Goal: Task Accomplishment & Management: Use online tool/utility

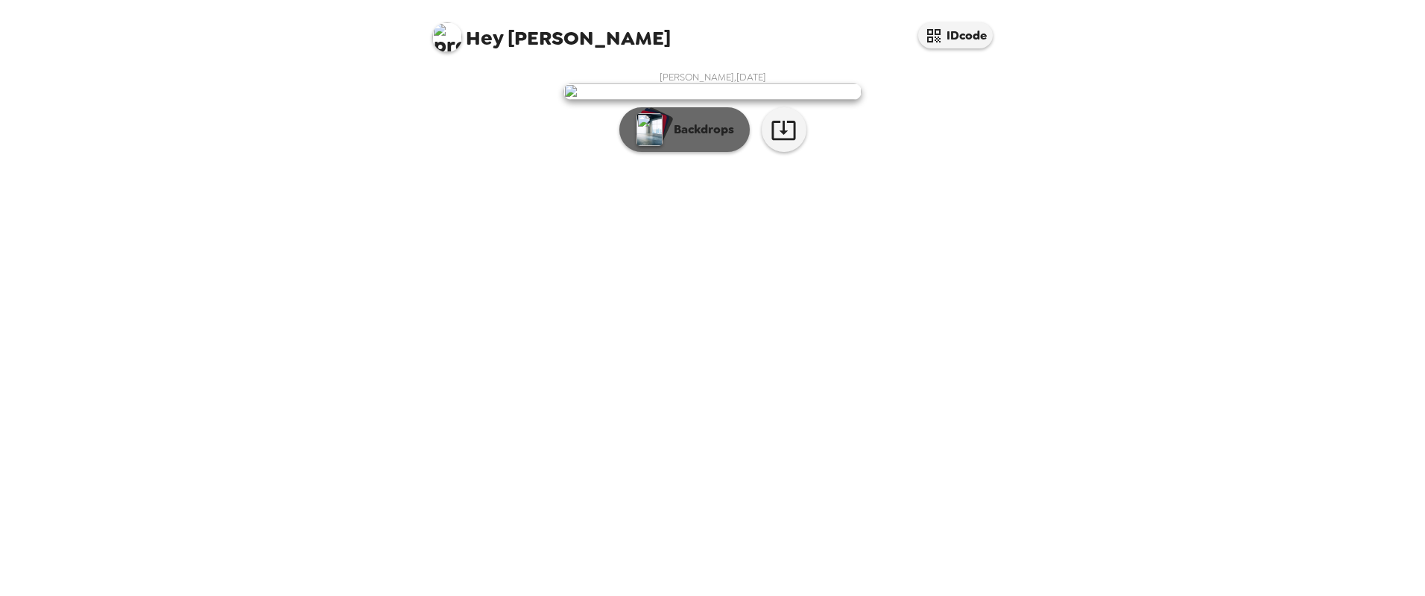
click at [696, 152] on button "Backdrops" at bounding box center [685, 129] width 130 height 45
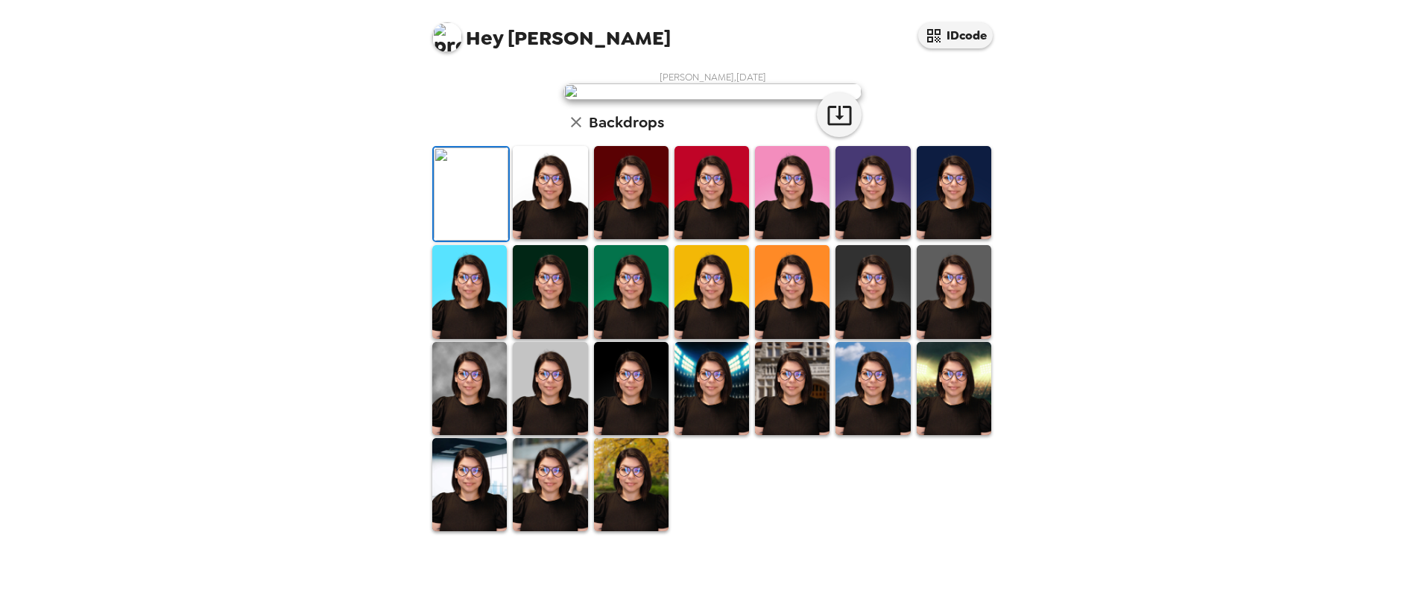
scroll to position [149, 0]
click at [807, 239] on img at bounding box center [792, 192] width 75 height 93
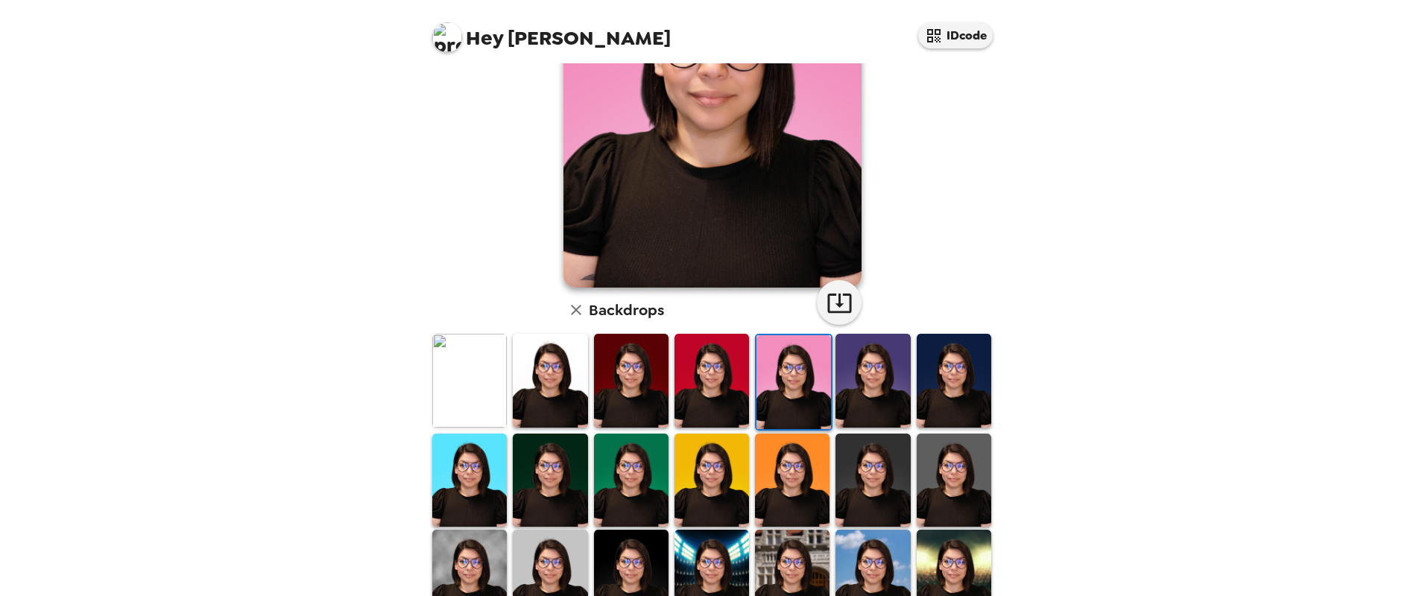
scroll to position [224, 0]
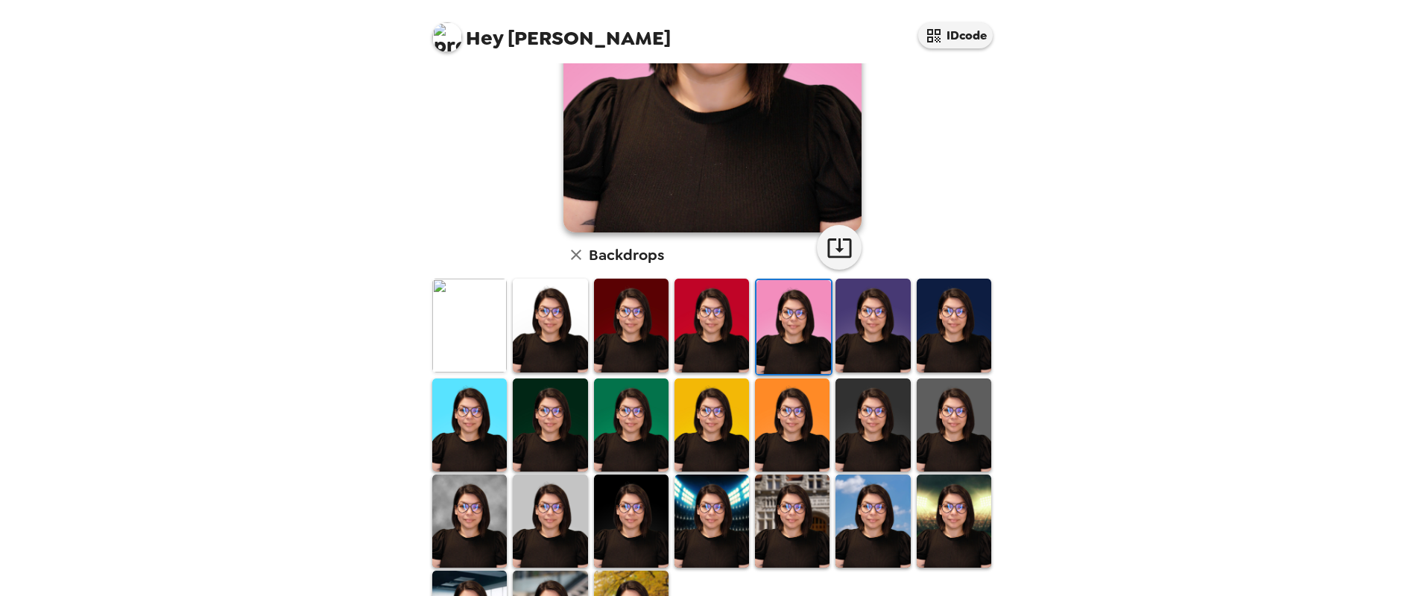
click at [645, 505] on img at bounding box center [631, 521] width 75 height 93
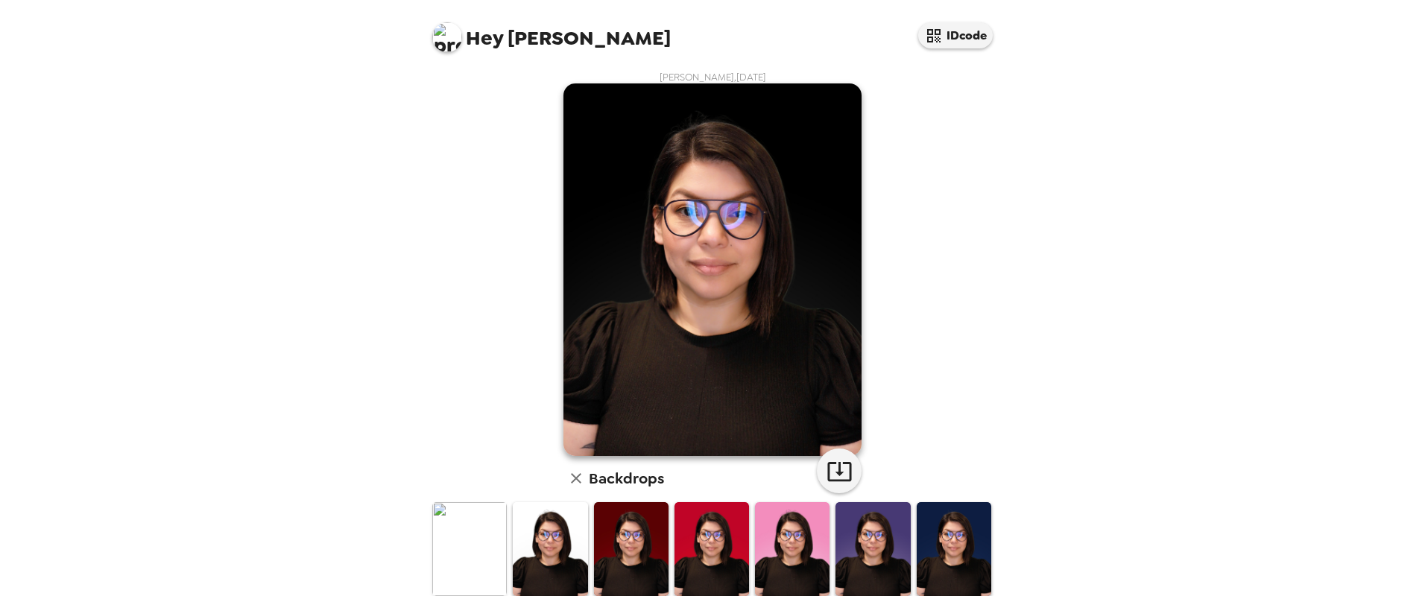
scroll to position [149, 0]
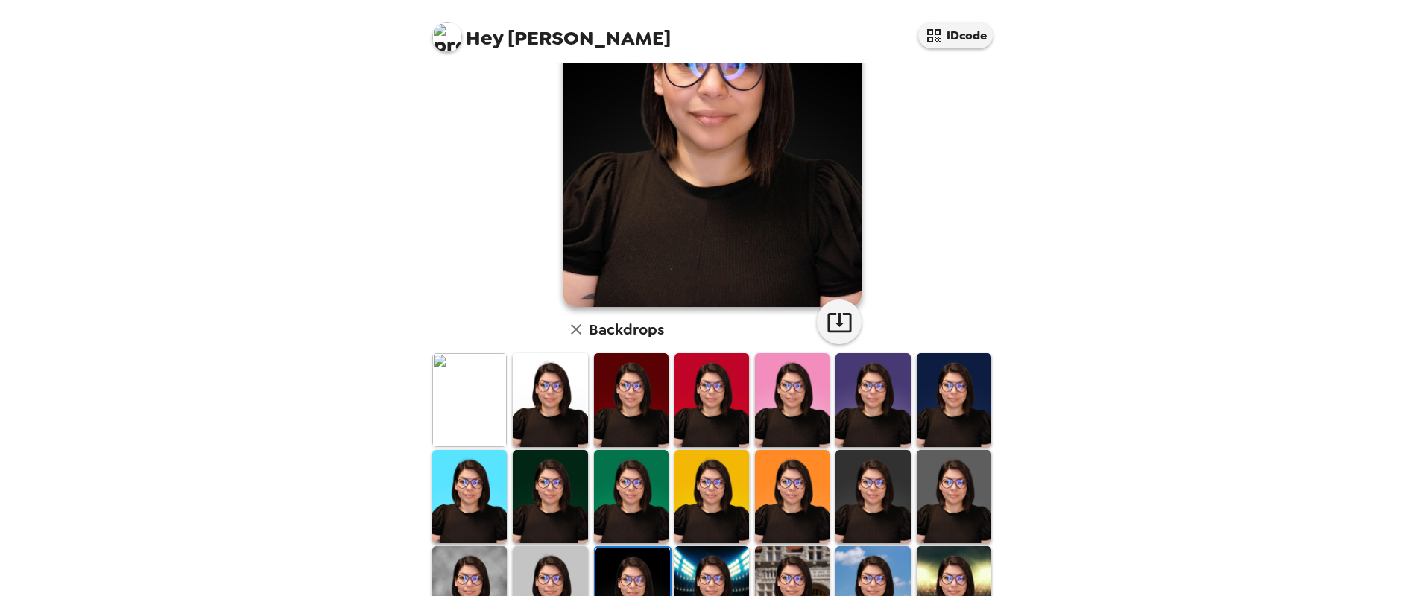
click at [858, 481] on img at bounding box center [873, 496] width 75 height 93
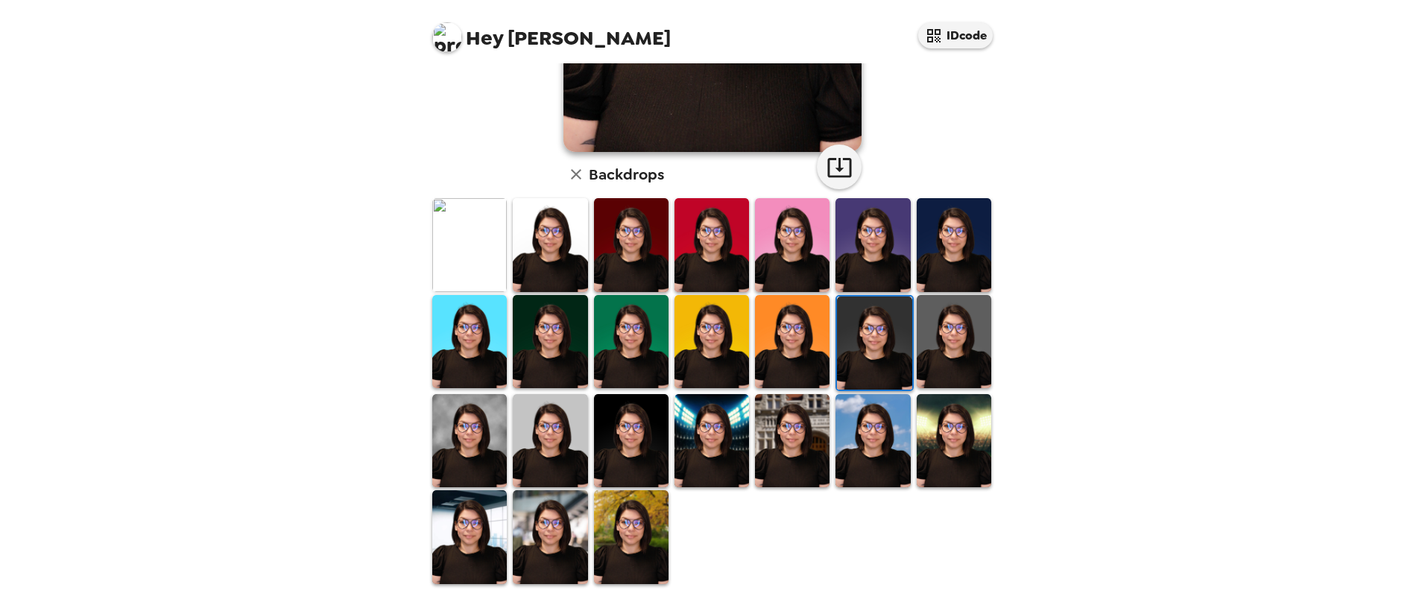
scroll to position [308, 0]
